Goal: Task Accomplishment & Management: Use online tool/utility

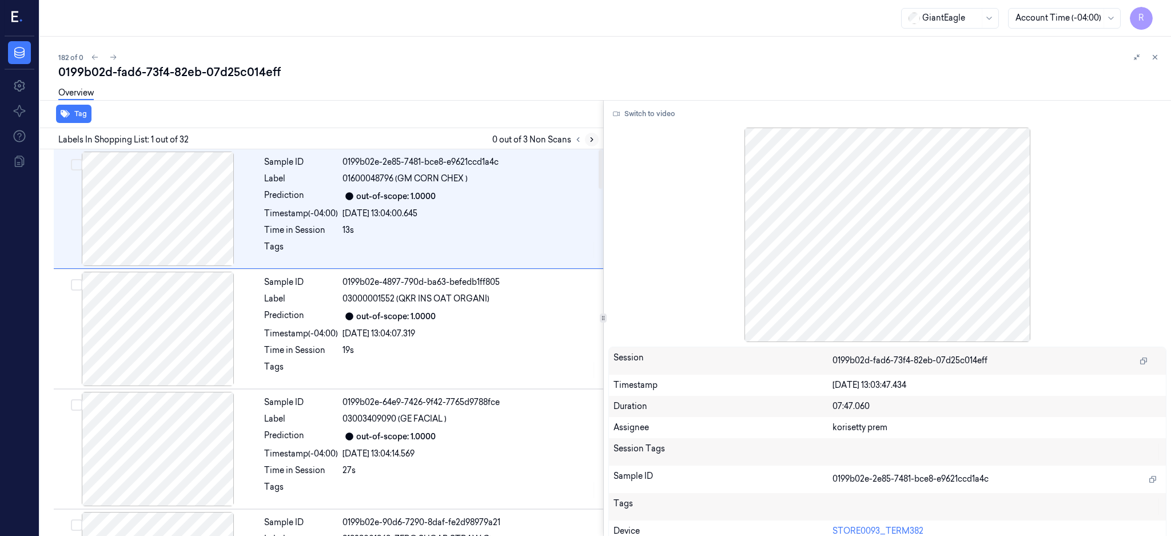
click at [596, 136] on icon at bounding box center [592, 140] width 8 height 8
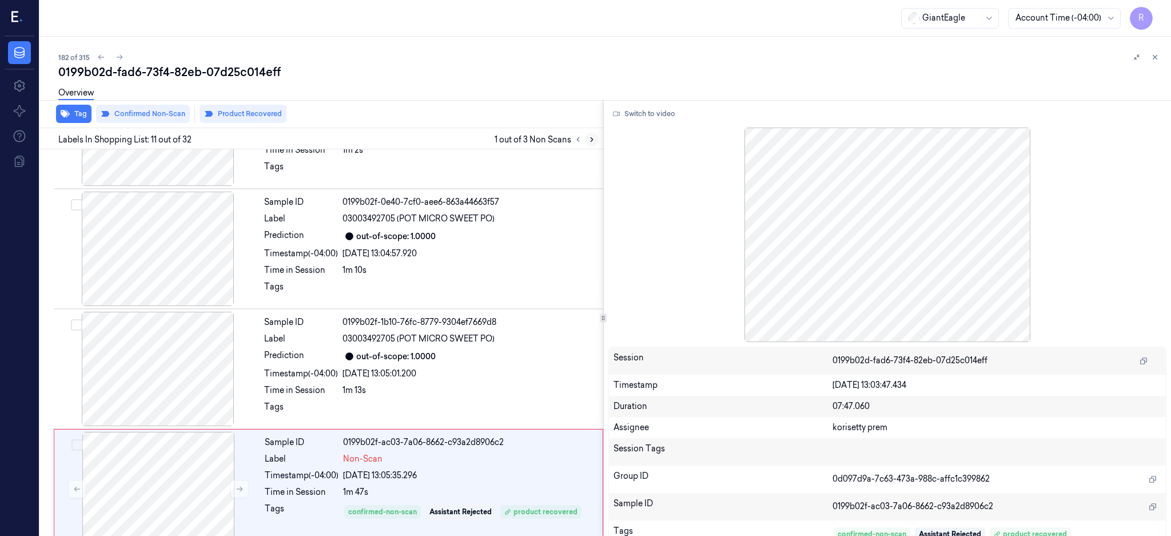
scroll to position [1067, 0]
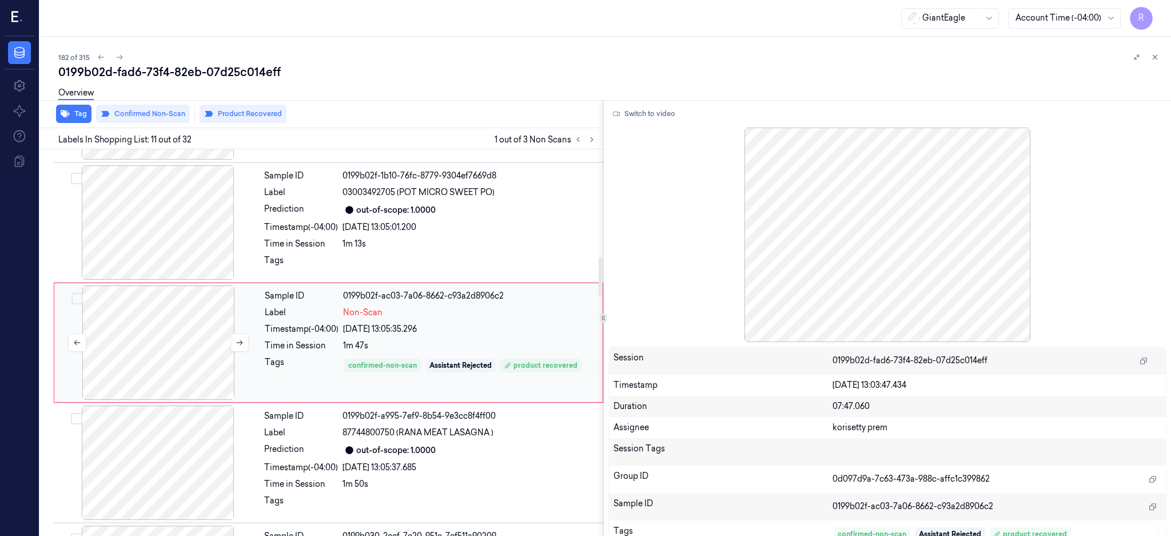
click at [154, 355] on div at bounding box center [159, 342] width 204 height 114
click at [188, 332] on div at bounding box center [159, 342] width 204 height 114
click at [680, 115] on button "Switch to video" at bounding box center [644, 114] width 71 height 18
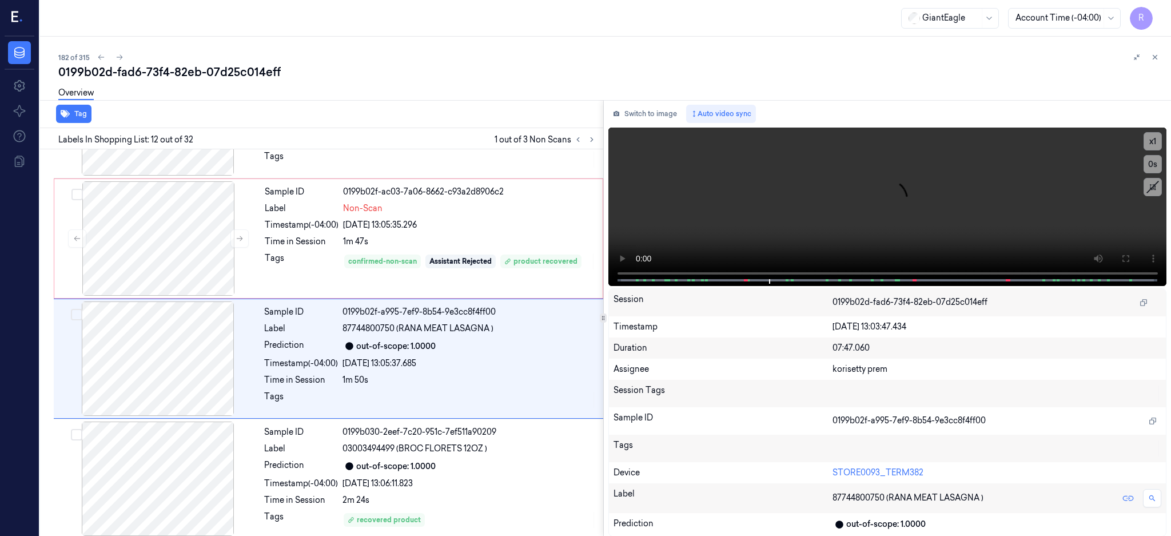
scroll to position [1187, 0]
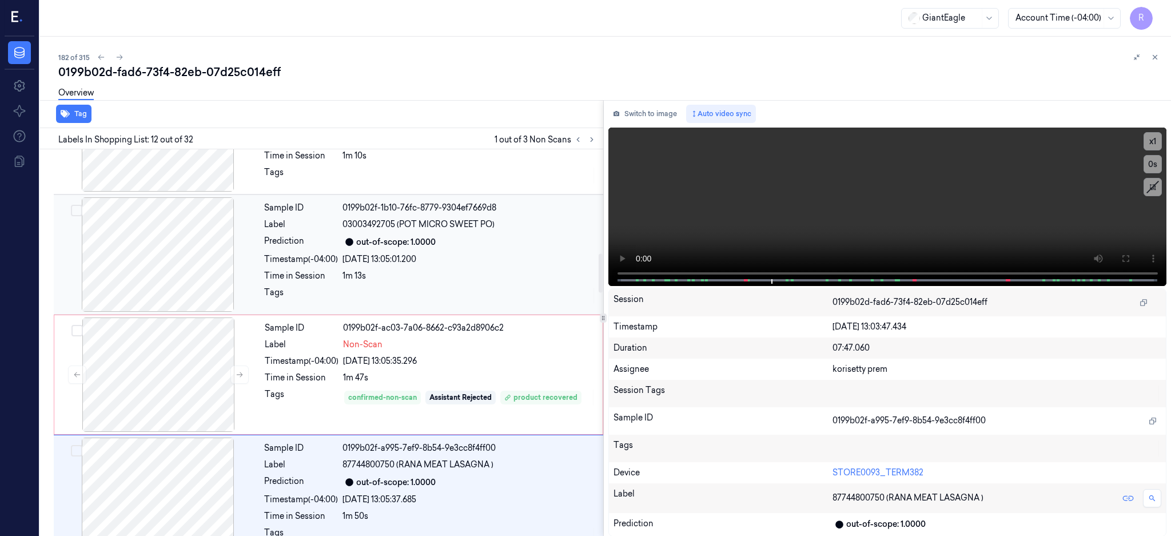
click at [159, 251] on div at bounding box center [158, 254] width 204 height 114
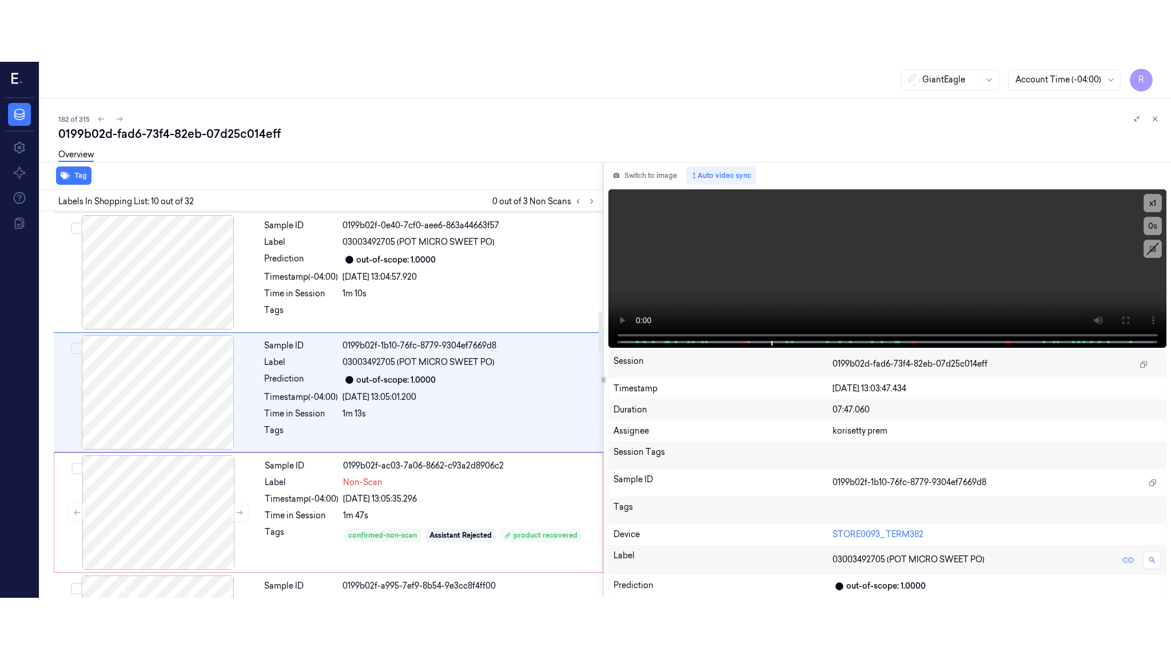
scroll to position [947, 0]
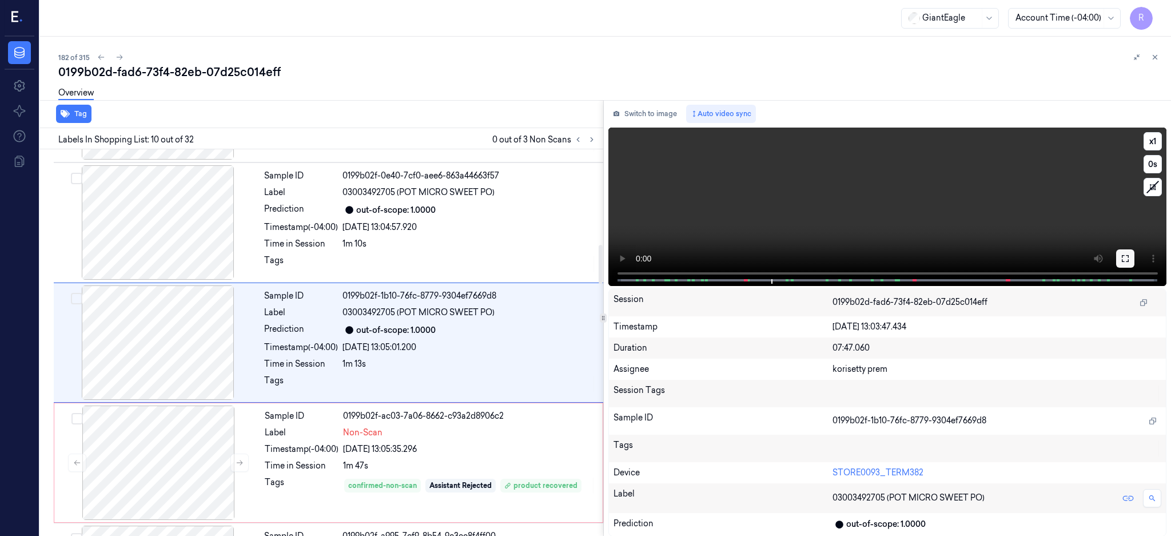
click at [1129, 256] on icon at bounding box center [1125, 258] width 7 height 7
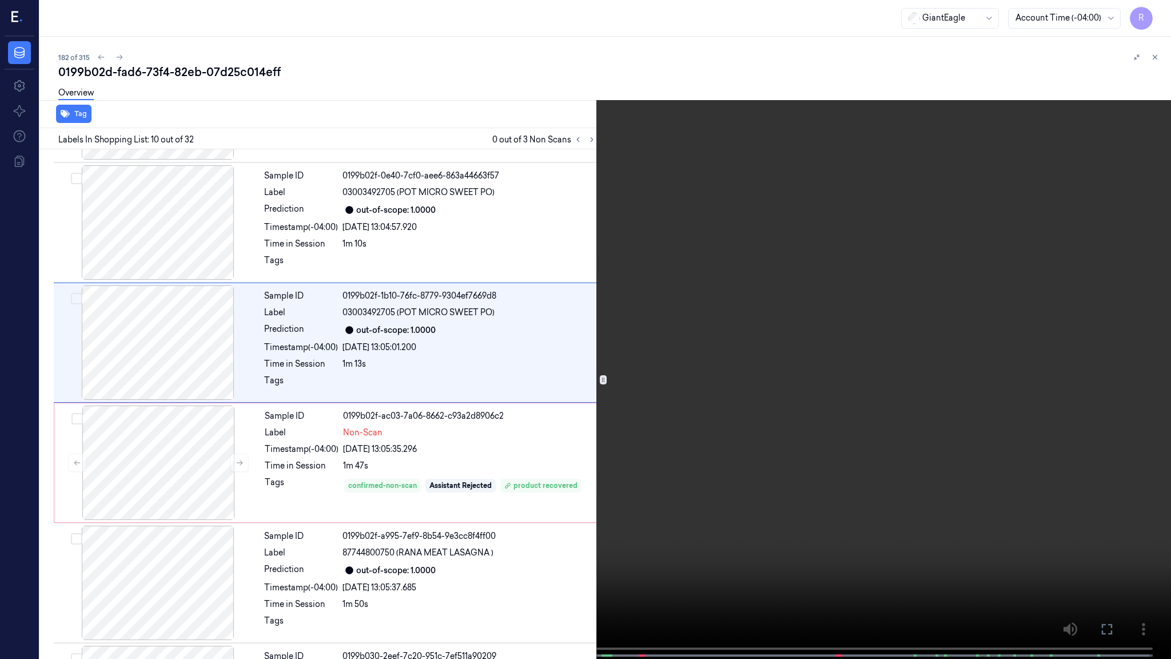
click at [797, 315] on video at bounding box center [585, 330] width 1171 height 661
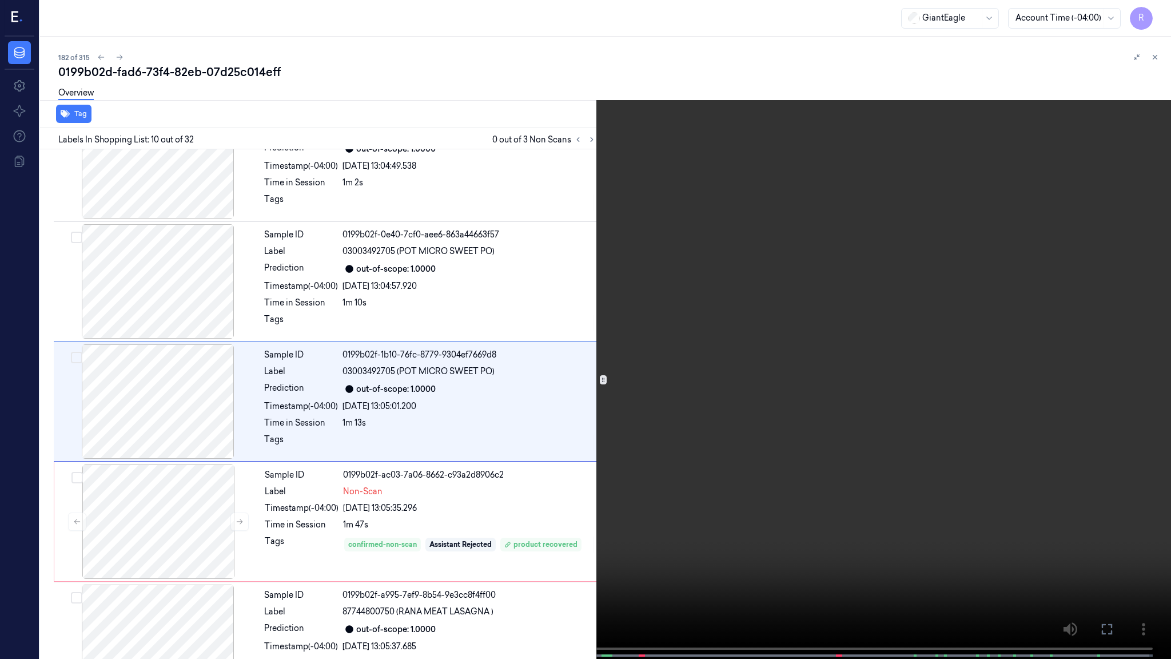
scroll to position [885, 0]
click at [797, 315] on video at bounding box center [585, 330] width 1171 height 661
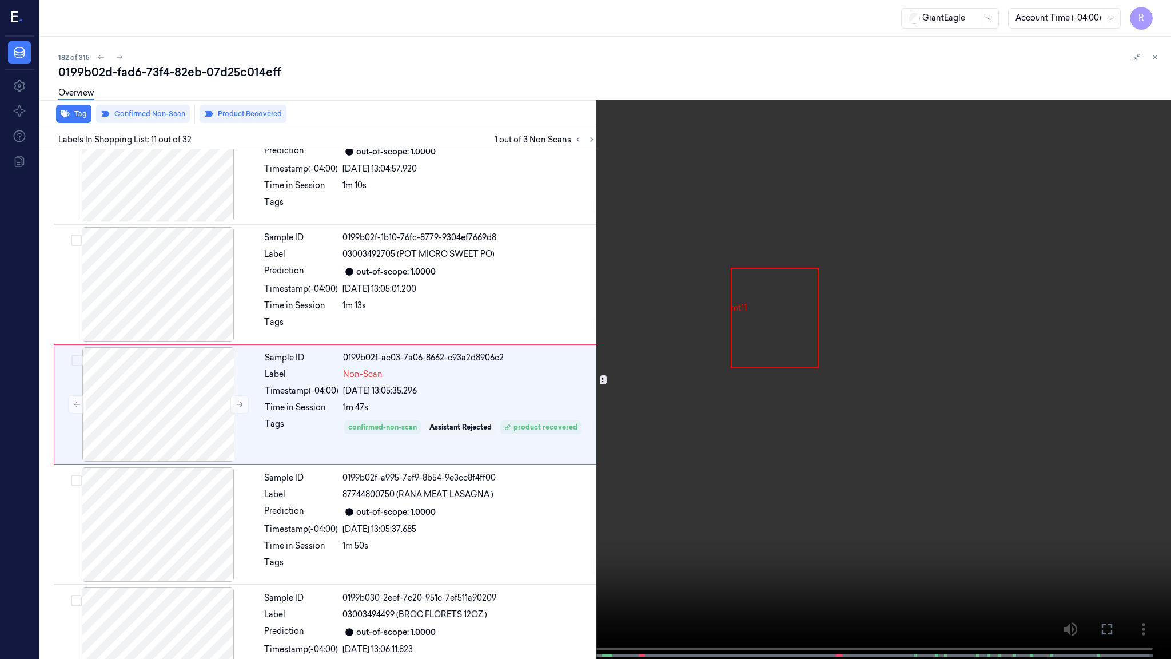
click at [290, 535] on span at bounding box center [291, 656] width 2 height 6
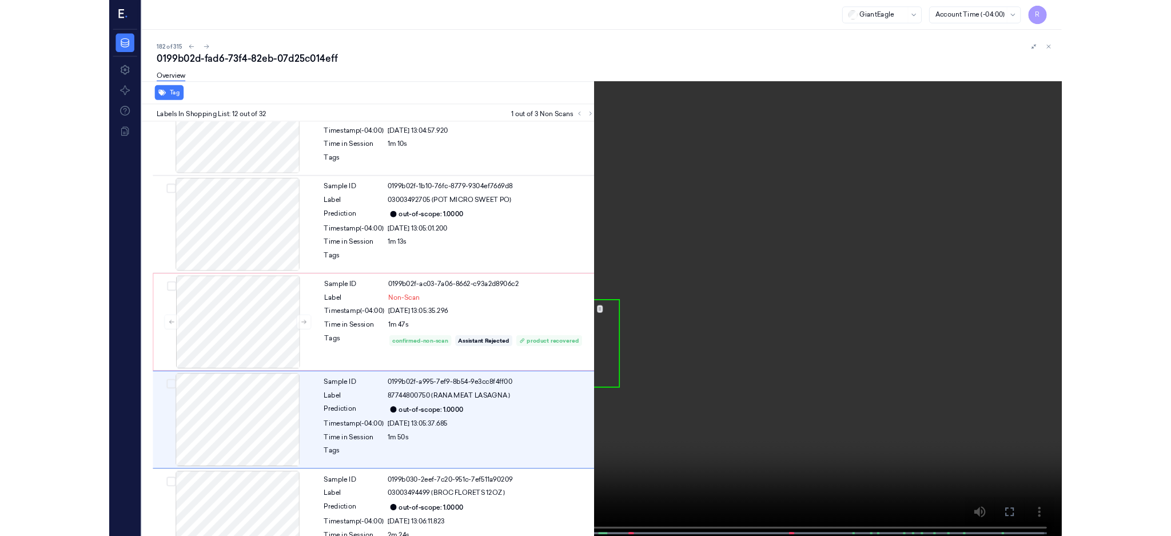
scroll to position [1126, 0]
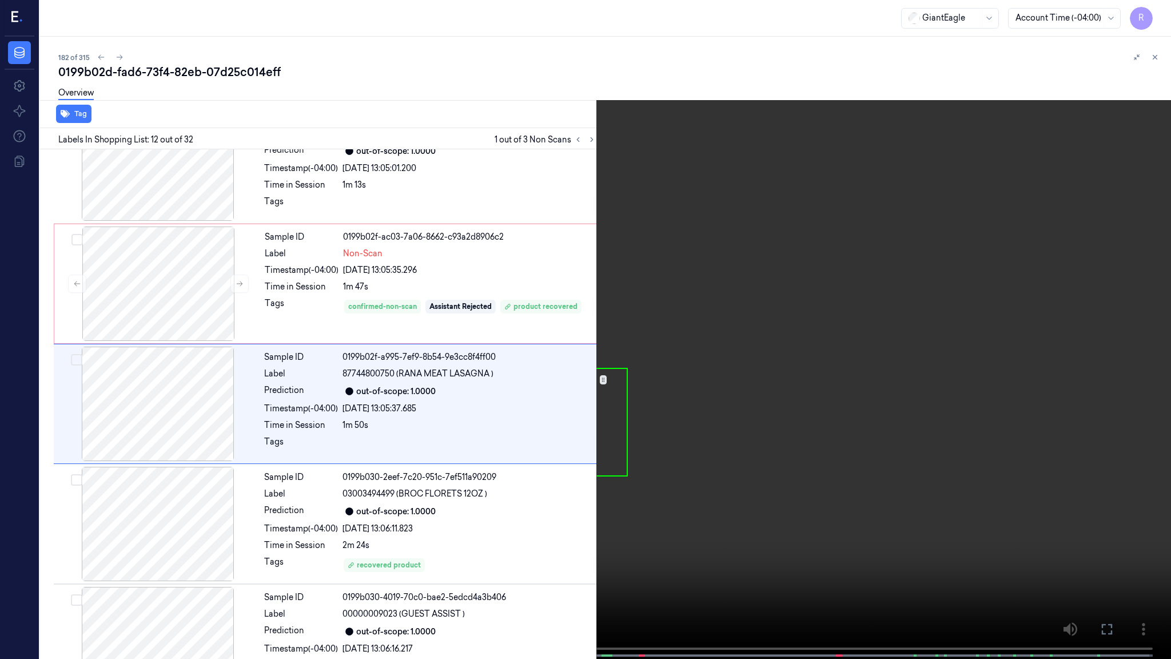
click at [332, 495] on video at bounding box center [585, 330] width 1171 height 661
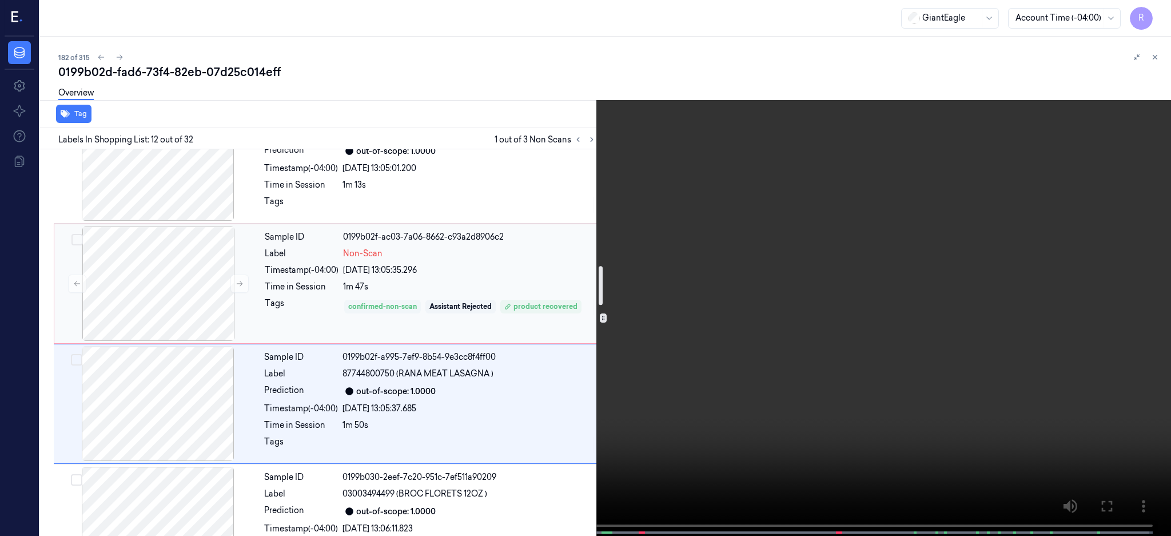
scroll to position [1202, 0]
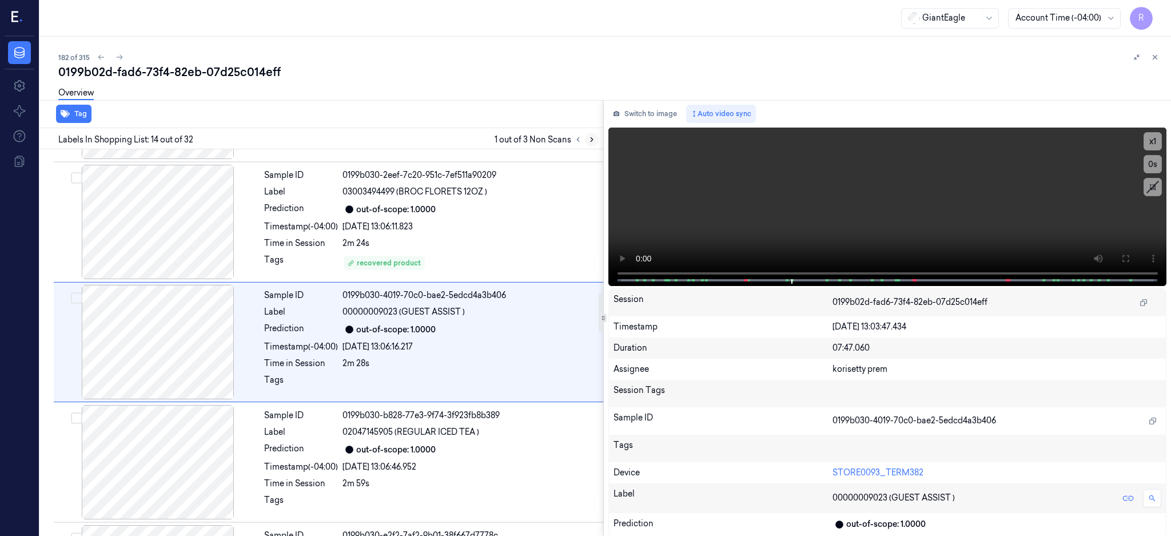
click at [596, 136] on icon at bounding box center [592, 140] width 8 height 8
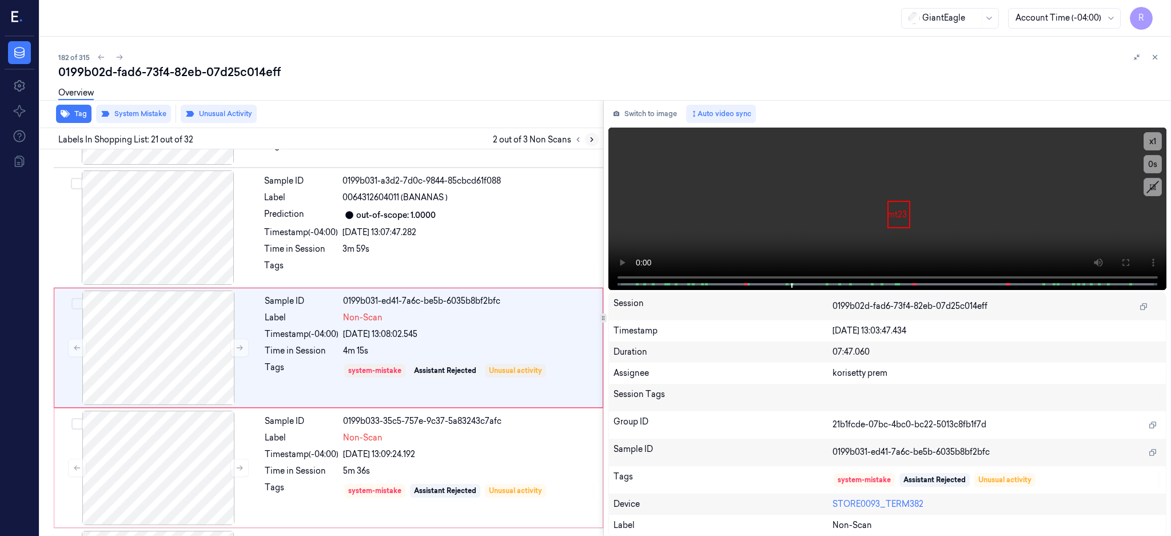
scroll to position [2269, 0]
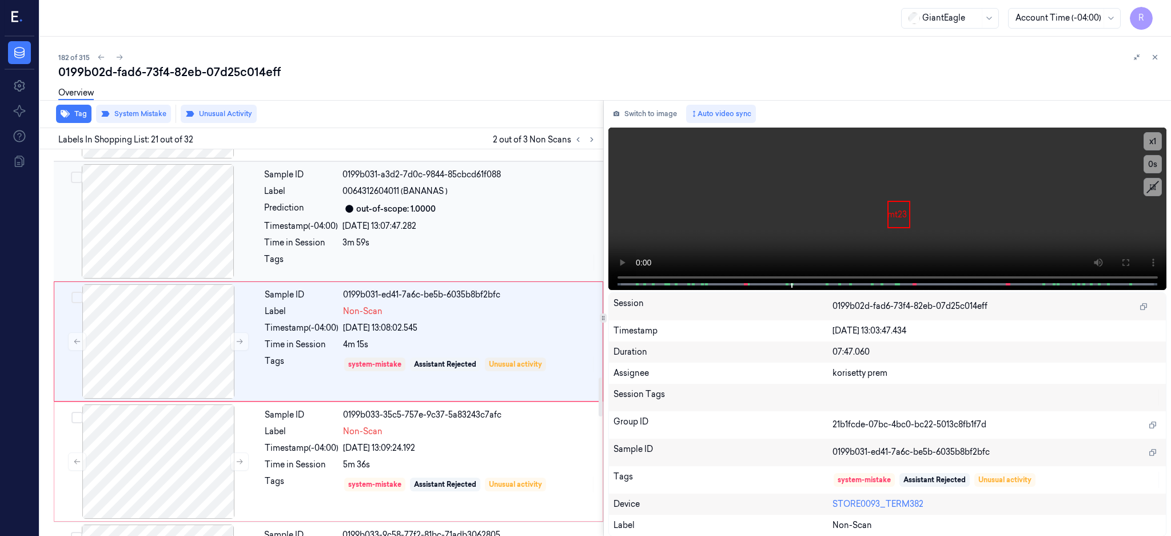
click at [168, 241] on div at bounding box center [158, 221] width 204 height 114
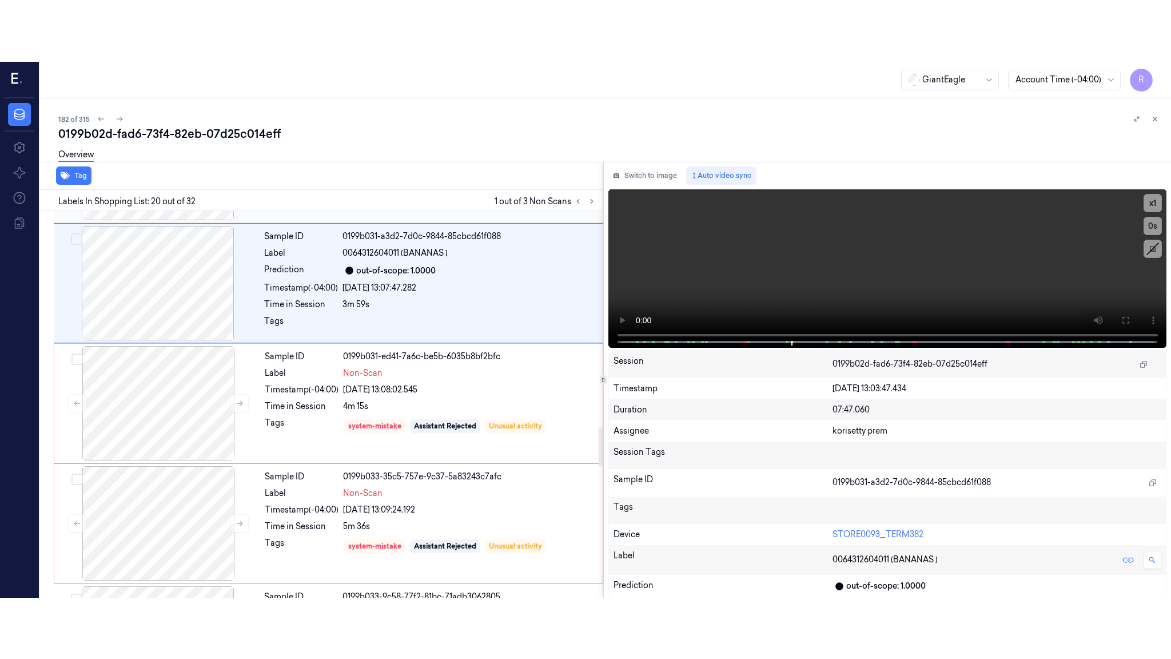
scroll to position [2149, 0]
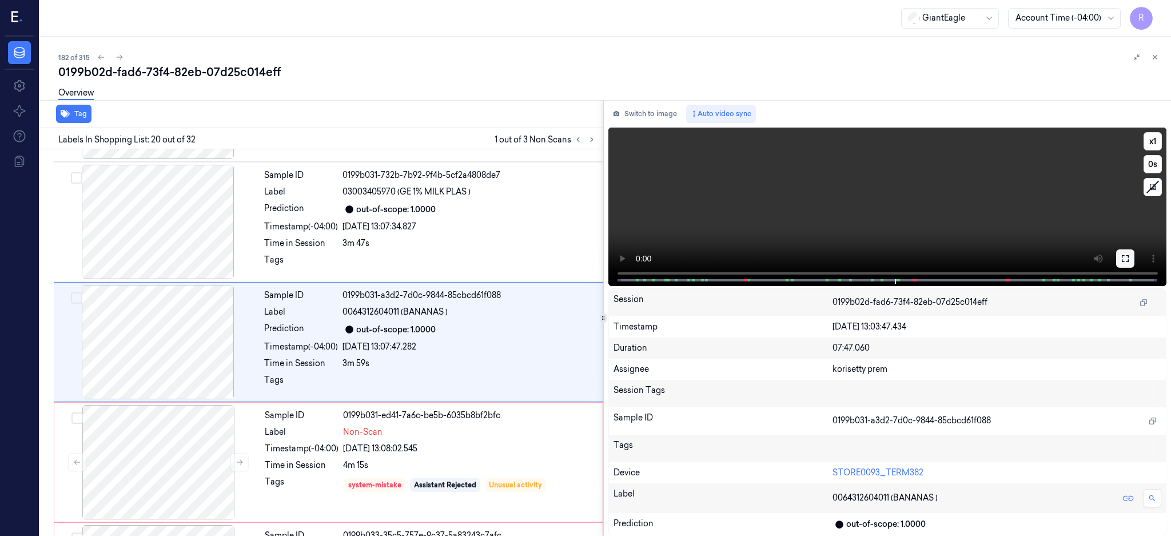
click at [1130, 257] on icon at bounding box center [1125, 258] width 9 height 9
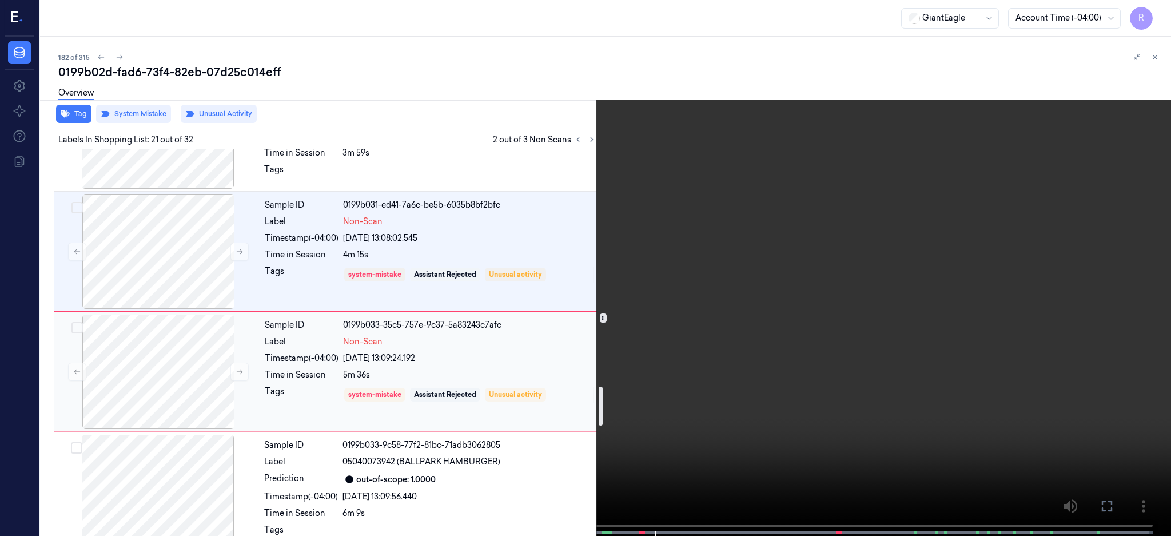
scroll to position [2360, 0]
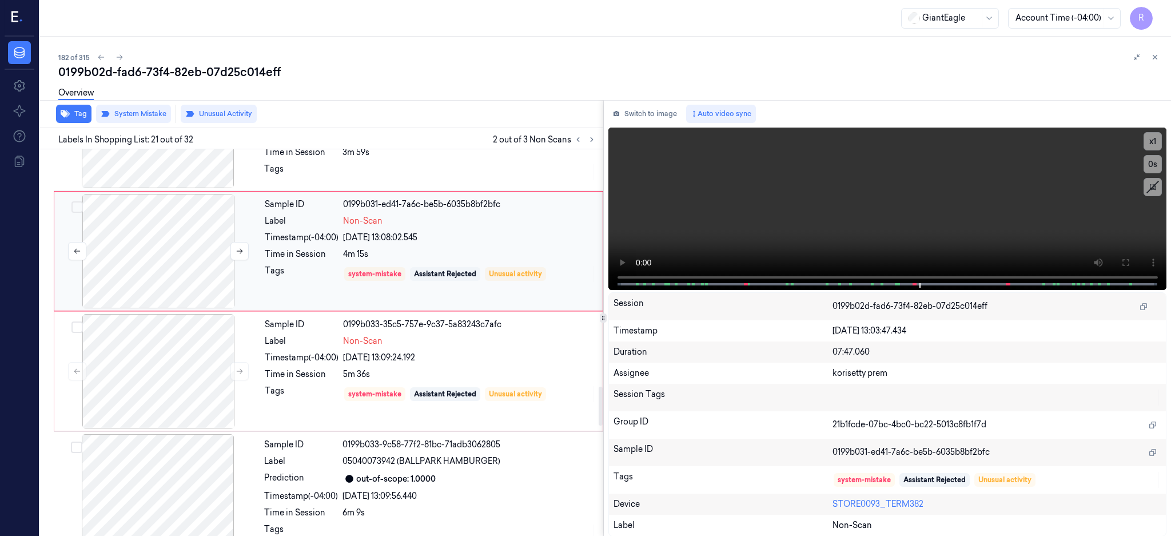
click at [175, 261] on div at bounding box center [159, 251] width 204 height 114
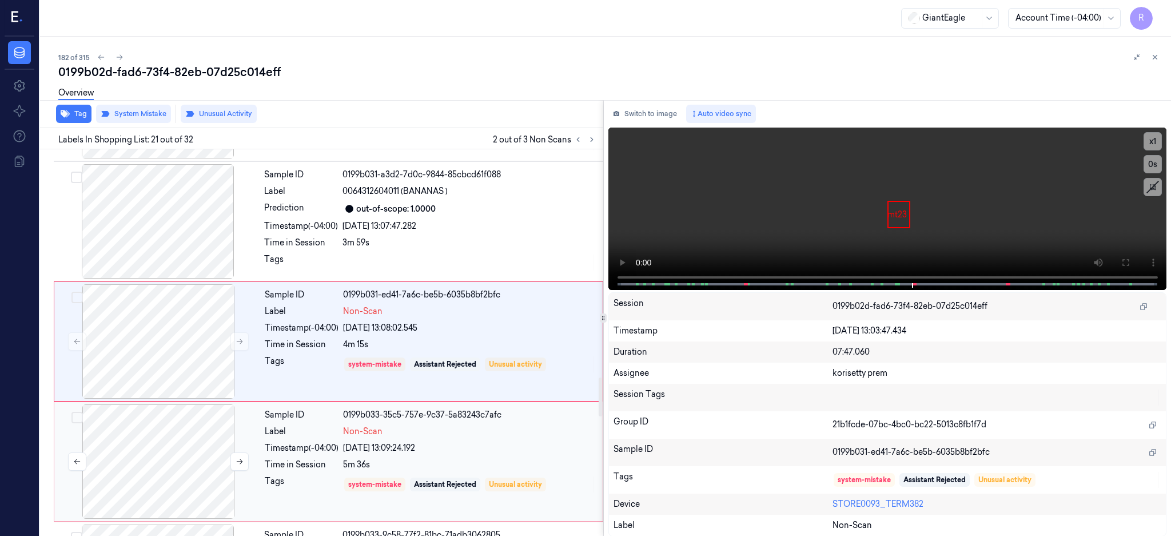
click at [170, 416] on div at bounding box center [159, 461] width 204 height 114
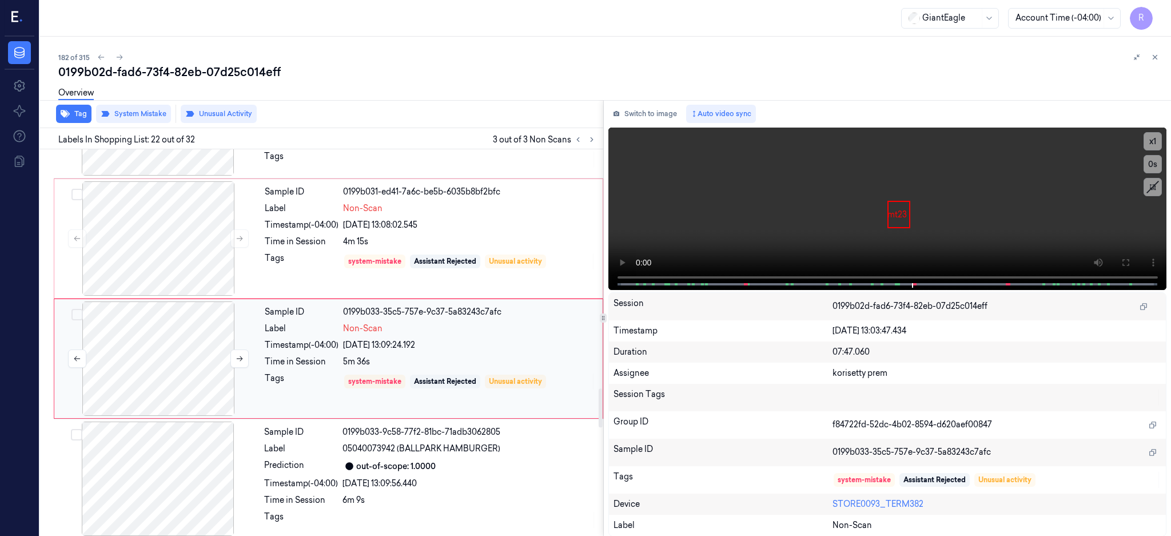
scroll to position [2390, 0]
